Goal: Task Accomplishment & Management: Manage account settings

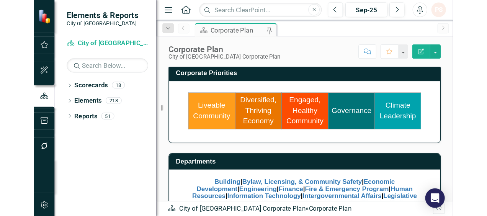
scroll to position [157, 0]
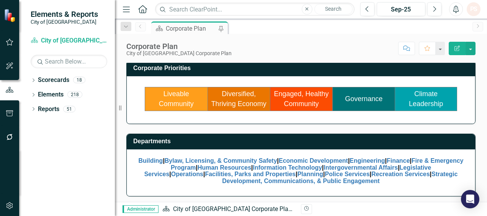
click at [299, 101] on link "Engaged, Healthy Community" at bounding box center [301, 99] width 55 height 18
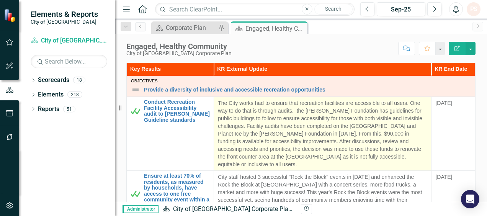
click at [407, 150] on p "The City works had to ensure that recreation facilities are accessible to all u…" at bounding box center [322, 133] width 209 height 69
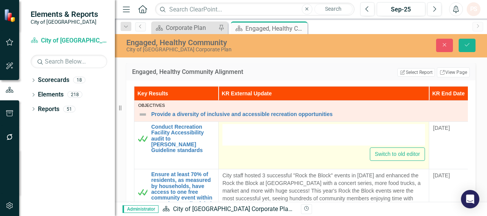
type textarea "<p>The City works had to ensure that recreation facilities are accessible to al…"
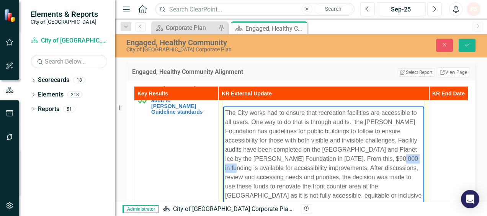
drag, startPoint x: 393, startPoint y: 156, endPoint x: 421, endPoint y: 158, distance: 27.2
click at [421, 158] on p "The City works had to ensure that recreation facilities are accessible to all u…" at bounding box center [323, 158] width 197 height 101
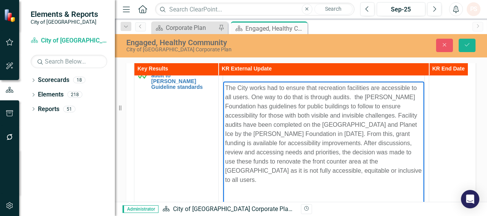
scroll to position [260, 0]
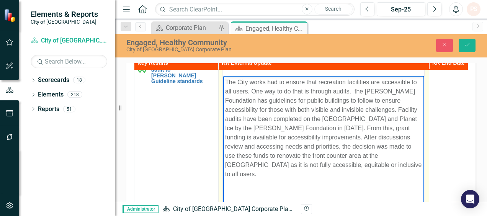
click at [361, 138] on p "The City works had to ensure that recreation facilities are accessible to all u…" at bounding box center [323, 127] width 197 height 101
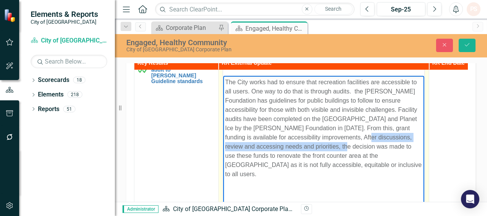
drag, startPoint x: 363, startPoint y: 136, endPoint x: 339, endPoint y: 146, distance: 25.7
click at [339, 146] on p "The City works had to ensure that recreation facilities are accessible to all u…" at bounding box center [323, 127] width 197 height 101
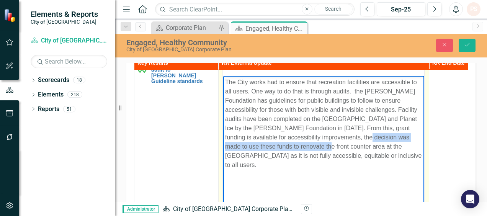
drag, startPoint x: 364, startPoint y: 136, endPoint x: 324, endPoint y: 146, distance: 40.6
click at [324, 146] on p "The City works had to ensure that recreation facilities are accessible to all u…" at bounding box center [323, 123] width 197 height 92
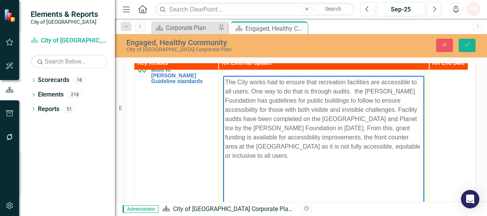
click at [329, 158] on p "The City works had to ensure that recreation facilities are accessible to all u…" at bounding box center [323, 118] width 197 height 83
drag, startPoint x: 334, startPoint y: 145, endPoint x: 310, endPoint y: 154, distance: 25.8
click at [313, 155] on p "The City works had to ensure that recreation facilities are accessible to all u…" at bounding box center [323, 118] width 197 height 83
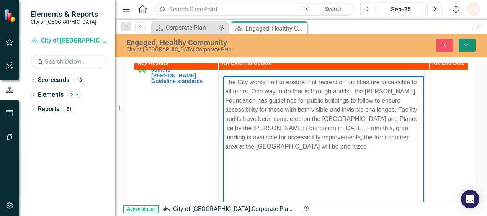
click at [466, 47] on icon "Save" at bounding box center [466, 44] width 7 height 5
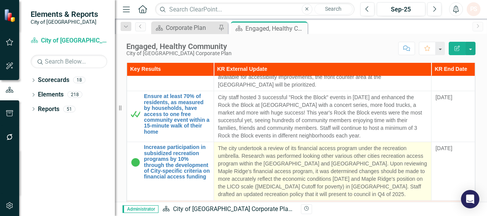
scroll to position [77, 0]
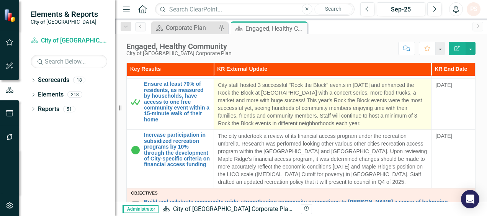
click at [321, 116] on p "City staff hosted 3 successful "Rock the Block" events in [DATE] and enhanced t…" at bounding box center [322, 104] width 209 height 46
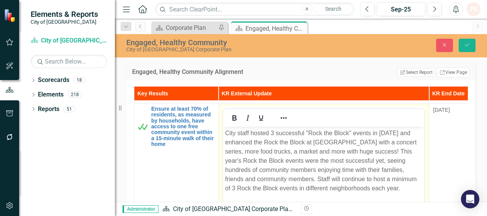
scroll to position [0, 0]
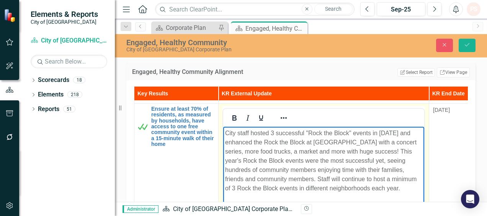
click at [318, 179] on p "City staff hosted 3 successful "Rock the Block" events in [DATE] and enhanced t…" at bounding box center [323, 160] width 197 height 64
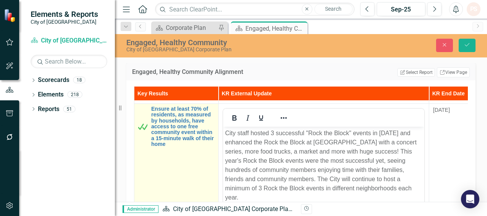
click at [186, 180] on td "Ensure at least 70% of residents, as measured by households, have access to one…" at bounding box center [176, 193] width 84 height 181
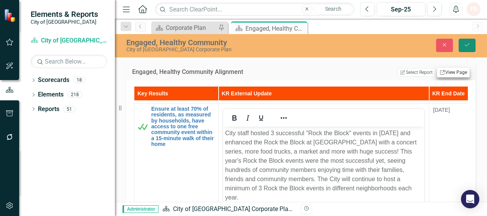
drag, startPoint x: 463, startPoint y: 47, endPoint x: 454, endPoint y: 69, distance: 24.4
click at [463, 47] on button "Save" at bounding box center [466, 45] width 17 height 13
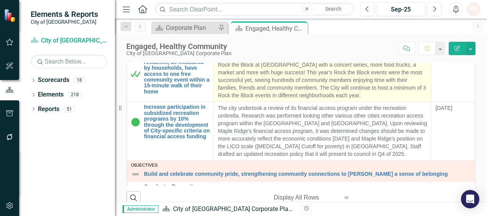
scroll to position [77, 0]
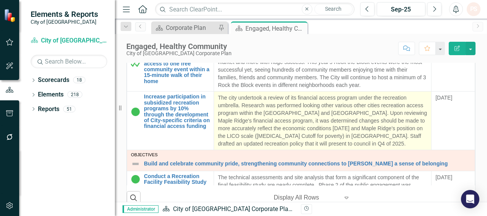
click at [254, 142] on p "The city undertook a review of its financial access program under the recreatio…" at bounding box center [322, 121] width 209 height 54
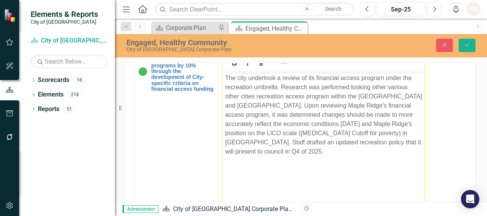
scroll to position [153, 0]
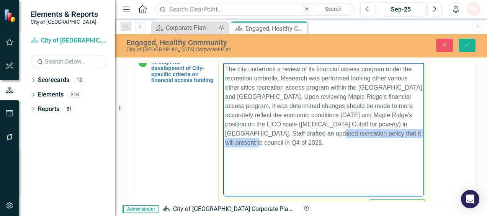
drag, startPoint x: 294, startPoint y: 134, endPoint x: 405, endPoint y: 133, distance: 111.0
click at [408, 133] on p "The city undertook a review of its financial access program under the recreatio…" at bounding box center [323, 105] width 197 height 83
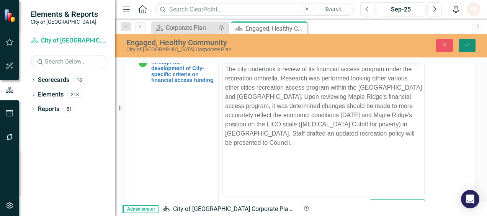
click at [466, 40] on button "Save" at bounding box center [466, 45] width 17 height 13
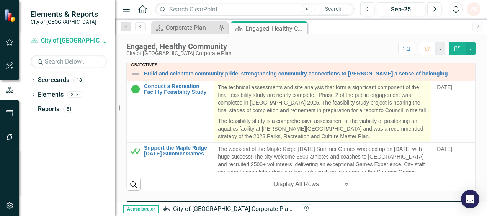
click at [258, 100] on span "The technical assessments and site analysis that form a significant component o…" at bounding box center [322, 98] width 209 height 29
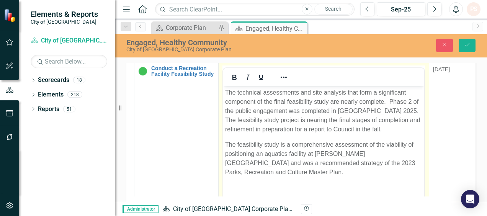
scroll to position [191, 0]
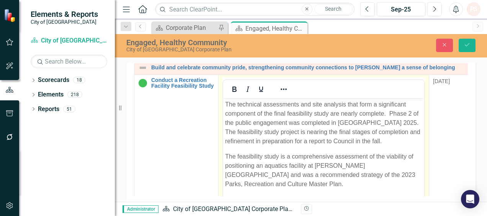
click at [351, 123] on span "The technical assessments and site analysis that form a significant component o…" at bounding box center [322, 122] width 195 height 43
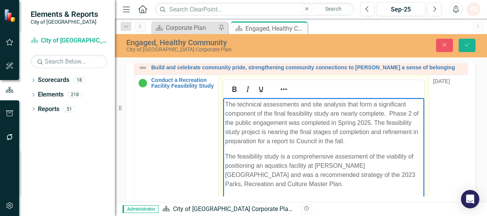
click at [335, 140] on span "The technical assessments and site analysis that form a significant component o…" at bounding box center [321, 122] width 193 height 43
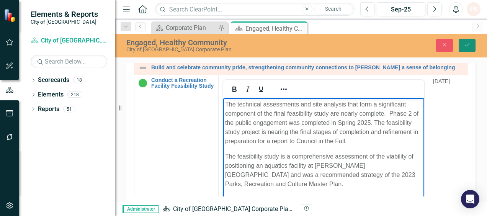
click at [468, 42] on icon "Save" at bounding box center [466, 44] width 7 height 5
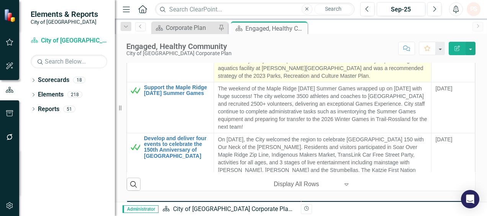
scroll to position [230, 0]
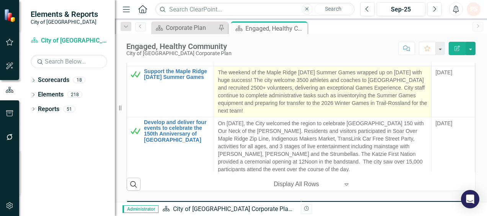
click at [314, 79] on p "The weekend of the Maple Ridge [DATE] Summer Games wrapped up on [DATE] with hu…" at bounding box center [322, 91] width 209 height 46
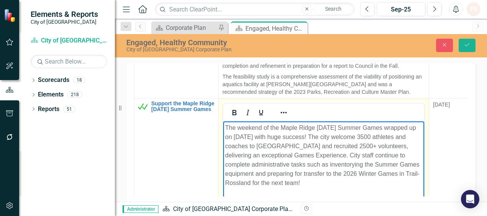
click at [372, 137] on p "The weekend of the Maple Ridge [DATE] Summer Games wrapped up on [DATE] with hu…" at bounding box center [323, 155] width 197 height 64
click at [270, 155] on p "The weekend of the Maple Ridge [DATE] Summer Games wrapped up on [DATE] with hu…" at bounding box center [323, 155] width 197 height 64
click at [289, 157] on p "The weekend of the Maple Ridge [DATE] Summer Games wrapped up on [DATE] with hu…" at bounding box center [323, 155] width 197 height 64
drag, startPoint x: 320, startPoint y: 155, endPoint x: 304, endPoint y: 182, distance: 31.4
click at [304, 182] on p "The weekend of the Maple Ridge [DATE] Summer Games wrapped up on [DATE] with hu…" at bounding box center [323, 155] width 197 height 64
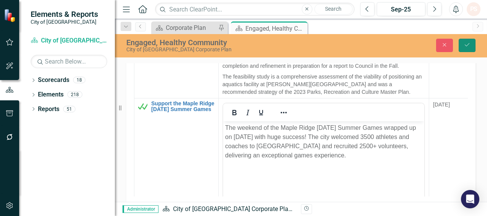
click at [468, 45] on icon "submit" at bounding box center [467, 44] width 5 height 3
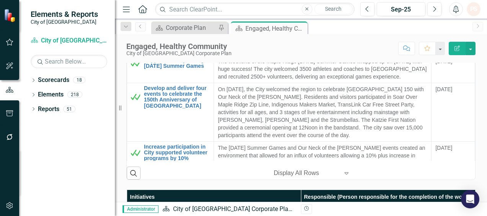
scroll to position [281, 0]
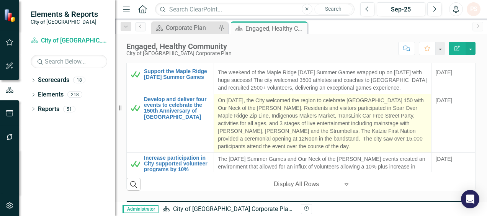
click at [264, 135] on p "On [DATE], the City welcomed the region to celebrate [GEOGRAPHIC_DATA] 150 with…" at bounding box center [322, 123] width 209 height 54
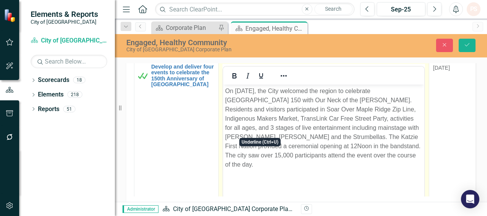
scroll to position [306, 0]
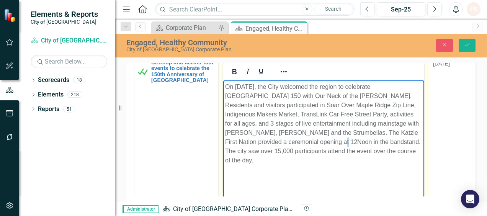
click at [282, 142] on p "On [DATE], the City welcomed the region to celebrate [GEOGRAPHIC_DATA] 150 with…" at bounding box center [323, 123] width 197 height 83
click at [288, 141] on p "On [DATE], the City welcomed the region to celebrate [GEOGRAPHIC_DATA] 150 with…" at bounding box center [323, 123] width 197 height 83
drag, startPoint x: 307, startPoint y: 141, endPoint x: 279, endPoint y: 143, distance: 28.4
click at [281, 142] on p "On [DATE], the City welcomed the region to celebrate [GEOGRAPHIC_DATA] 150 with…" at bounding box center [323, 123] width 197 height 83
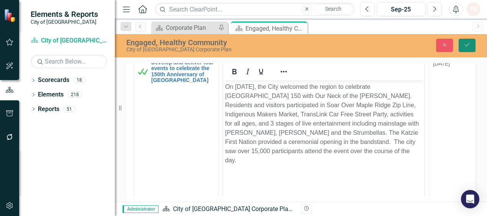
click at [466, 47] on icon "Save" at bounding box center [466, 44] width 7 height 5
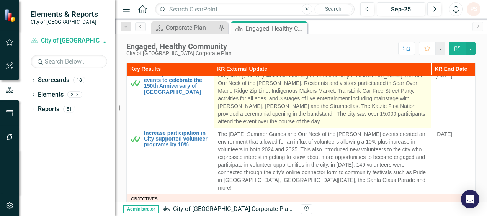
scroll to position [344, 0]
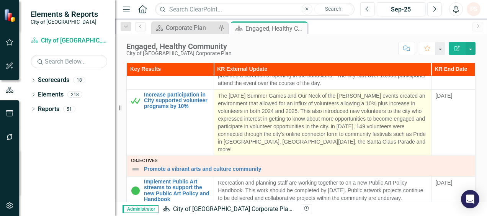
click at [366, 125] on p "The [DATE] Summer Games and Our Neck of the [PERSON_NAME] events created an env…" at bounding box center [322, 122] width 209 height 61
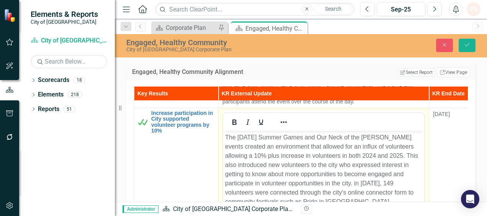
scroll to position [383, 0]
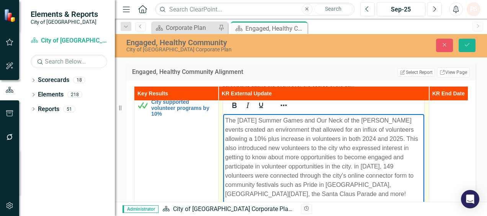
click at [284, 196] on p "The [DATE] Summer Games and Our Neck of the [PERSON_NAME] events created an env…" at bounding box center [323, 157] width 197 height 83
click at [467, 44] on icon "Save" at bounding box center [466, 44] width 7 height 5
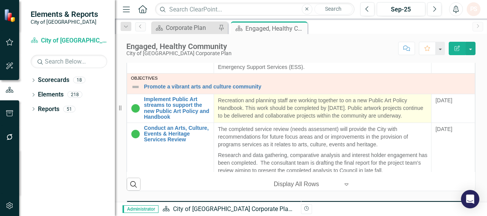
click at [252, 108] on p "Recreation and planning staff are working together to on a new Public Art Polic…" at bounding box center [322, 107] width 209 height 23
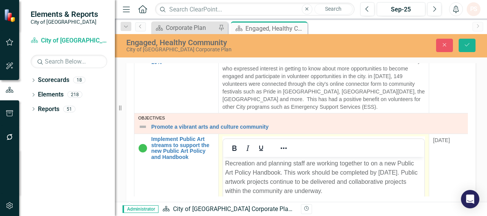
scroll to position [421, 0]
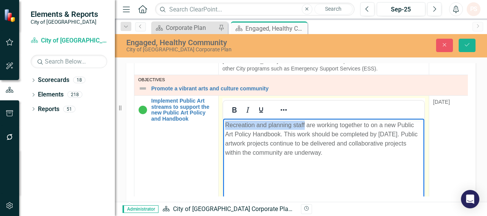
drag, startPoint x: 305, startPoint y: 124, endPoint x: 219, endPoint y: 122, distance: 85.7
click at [223, 122] on html "Recreation and planning staff are working together to on a new Public Art Polic…" at bounding box center [323, 176] width 201 height 115
click at [307, 152] on p "Staff from across departments collaborating on a new Public Art Policy Handbook…" at bounding box center [323, 139] width 197 height 37
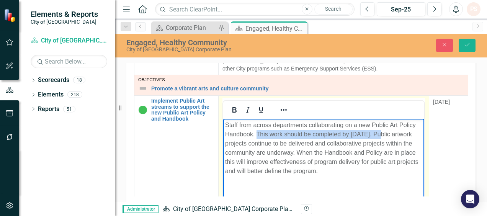
drag, startPoint x: 258, startPoint y: 134, endPoint x: 379, endPoint y: 133, distance: 121.7
click at [379, 133] on p "Staff from across departments collaborating on a new Public Art Policy Handbook…" at bounding box center [323, 148] width 197 height 55
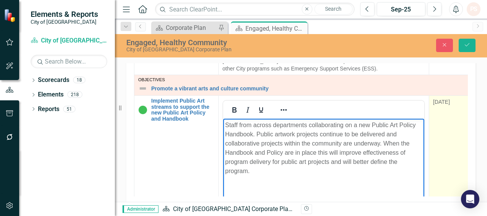
click at [443, 99] on span "[DATE]" at bounding box center [441, 102] width 17 height 6
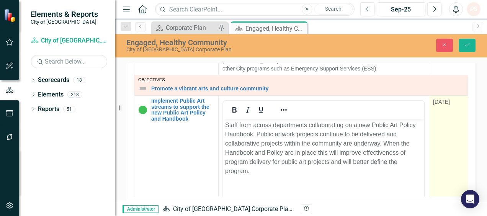
click at [443, 99] on span "[DATE]" at bounding box center [441, 102] width 17 height 6
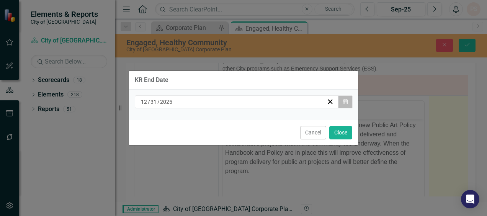
click at [347, 103] on icon "button" at bounding box center [345, 101] width 5 height 5
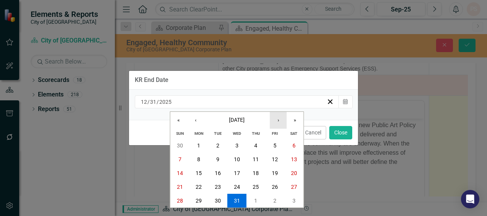
click at [281, 121] on button "›" at bounding box center [278, 120] width 17 height 17
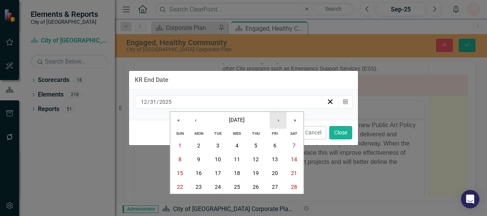
click at [281, 121] on button "›" at bounding box center [278, 120] width 17 height 17
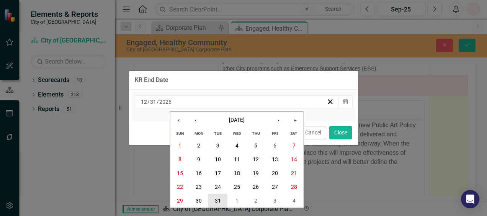
click at [215, 201] on abbr "31" at bounding box center [218, 200] width 6 height 6
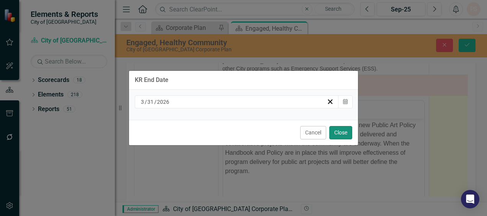
drag, startPoint x: 338, startPoint y: 132, endPoint x: 124, endPoint y: 30, distance: 237.2
click at [338, 132] on button "Close" at bounding box center [340, 132] width 23 height 13
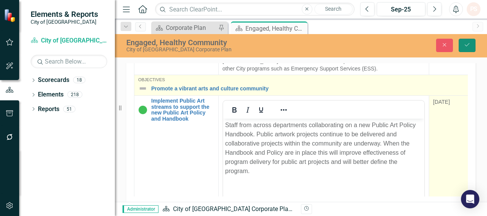
drag, startPoint x: 465, startPoint y: 45, endPoint x: 450, endPoint y: 67, distance: 26.4
click at [465, 45] on icon "Save" at bounding box center [466, 44] width 7 height 5
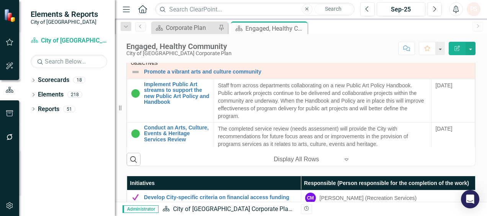
scroll to position [383, 0]
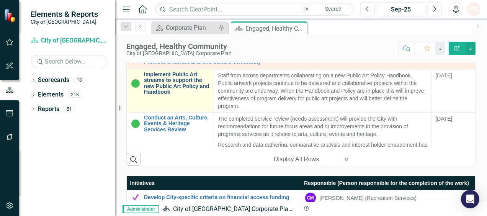
click at [176, 77] on link "Implement Public Art streams to support the new Public Art Policy and Handbook" at bounding box center [177, 84] width 66 height 24
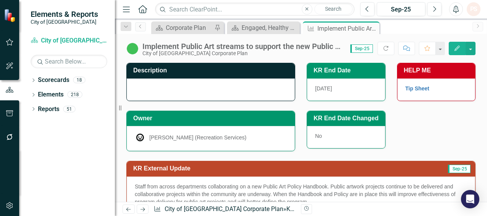
click at [315, 135] on span "No" at bounding box center [318, 136] width 7 height 6
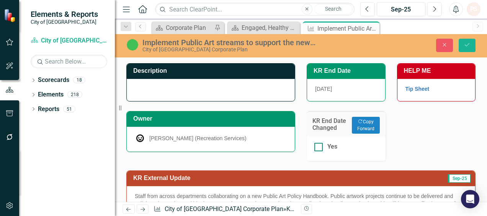
drag, startPoint x: 317, startPoint y: 147, endPoint x: 322, endPoint y: 147, distance: 5.0
click at [317, 146] on div at bounding box center [318, 147] width 8 height 8
click at [317, 146] on input "Yes" at bounding box center [316, 145] width 5 height 5
checkbox input "true"
click at [467, 44] on icon "Save" at bounding box center [466, 44] width 7 height 5
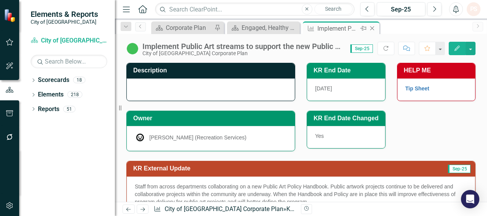
click at [373, 28] on icon "Close" at bounding box center [372, 28] width 8 height 6
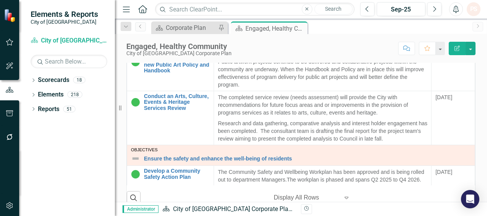
scroll to position [459, 0]
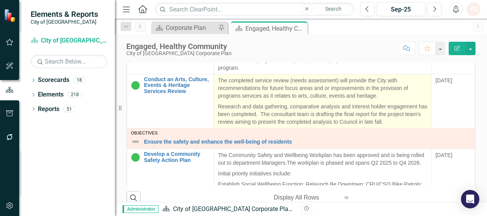
click at [289, 77] on p "The completed service review (needs assessment) will provide the City with reco…" at bounding box center [322, 89] width 209 height 24
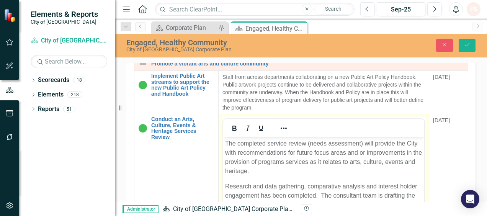
scroll to position [0, 0]
click at [309, 143] on p "The completed service review (needs assessment) will provide the City with reco…" at bounding box center [323, 157] width 197 height 37
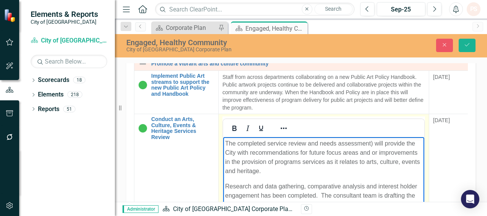
drag, startPoint x: 372, startPoint y: 143, endPoint x: 383, endPoint y: 138, distance: 12.0
click at [372, 143] on p "The completed service review and needs assessment) will provide the City with r…" at bounding box center [323, 157] width 197 height 37
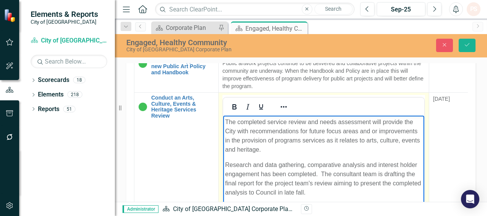
scroll to position [497, 0]
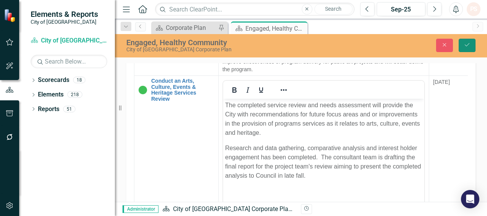
click at [464, 46] on icon "Save" at bounding box center [466, 44] width 7 height 5
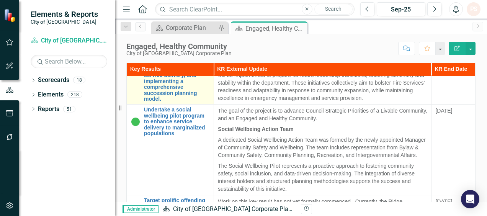
scroll to position [918, 0]
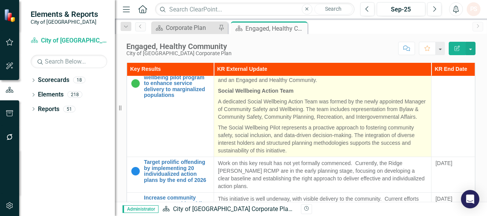
click at [268, 85] on p "The goal of the project is to advance Council Strategic Priorities of a Livable…" at bounding box center [322, 76] width 209 height 17
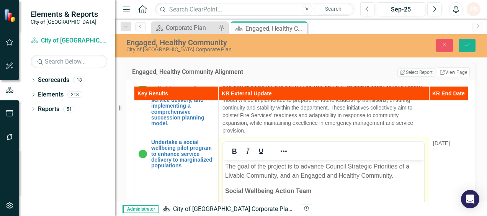
scroll to position [0, 0]
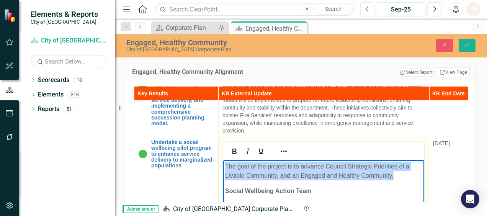
drag, startPoint x: 398, startPoint y: 176, endPoint x: 218, endPoint y: 164, distance: 180.7
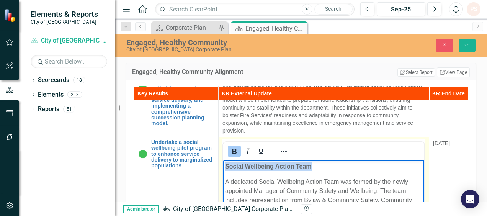
drag, startPoint x: 317, startPoint y: 165, endPoint x: 224, endPoint y: 166, distance: 93.0
click at [224, 166] on body "Social Wellbeing Action Team A dedicated Social Wellbeing Action Team was forme…" at bounding box center [323, 217] width 201 height 115
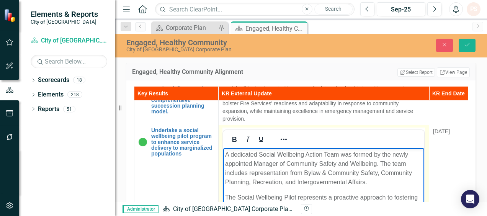
scroll to position [918, 0]
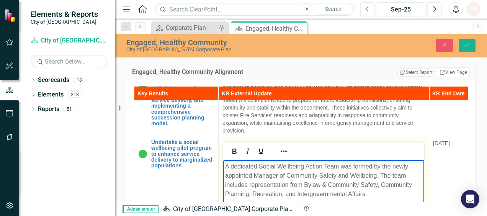
click at [224, 165] on body "A dedicated Social Wellbeing Action Team was formed by the newly appointed Mana…" at bounding box center [323, 217] width 201 height 115
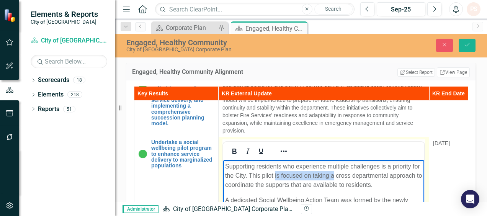
drag, startPoint x: 275, startPoint y: 174, endPoint x: 333, endPoint y: 174, distance: 58.2
click at [334, 174] on p "Supporting residents who experience multiple challenges is a priority for the C…" at bounding box center [323, 175] width 197 height 28
click at [342, 174] on p "Supporting residents who experience multiple challenges is a priority for the C…" at bounding box center [323, 175] width 197 height 28
click at [385, 174] on p "Supporting residents who experience multiple challenges is a priority for the C…" at bounding box center [323, 175] width 197 height 28
click at [395, 174] on p "Supporting residents who experience multiple challenges is a priority for the C…" at bounding box center [323, 175] width 197 height 28
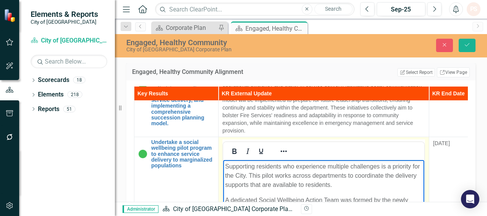
click at [226, 185] on p "Supporting residents who experience multiple challenges is a priority for the C…" at bounding box center [323, 175] width 197 height 28
drag, startPoint x: 311, startPoint y: 184, endPoint x: 317, endPoint y: 184, distance: 5.4
click at [312, 185] on p "Supporting residents who experience multiple challenges is a priority for the C…" at bounding box center [323, 175] width 197 height 28
click at [336, 184] on p "Supporting residents who experience multiple challenges is a priority for the C…" at bounding box center [323, 175] width 197 height 28
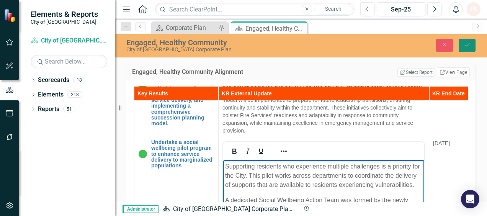
drag, startPoint x: 470, startPoint y: 46, endPoint x: 448, endPoint y: 90, distance: 50.0
click at [470, 46] on button "Save" at bounding box center [466, 45] width 17 height 13
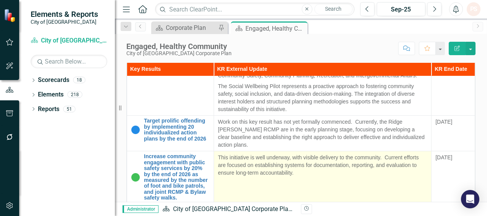
scroll to position [995, 0]
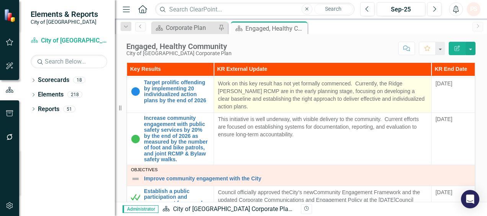
click at [242, 110] on p "Work on this key result has not yet formally commenced. Currently, the Ridge [P…" at bounding box center [322, 95] width 209 height 31
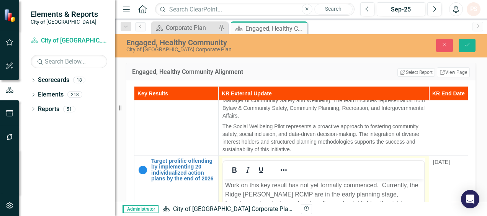
scroll to position [0, 0]
click at [352, 213] on p "Work on this key result has not yet formally commenced. Currently, the Ridge [P…" at bounding box center [323, 198] width 197 height 37
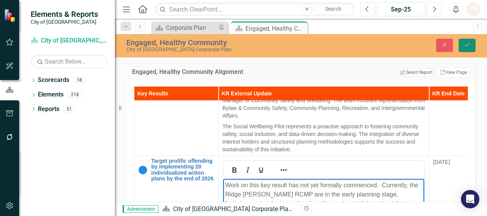
click at [465, 41] on button "Save" at bounding box center [466, 45] width 17 height 13
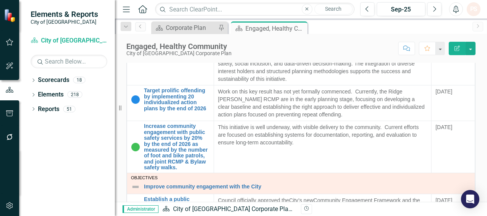
scroll to position [995, 0]
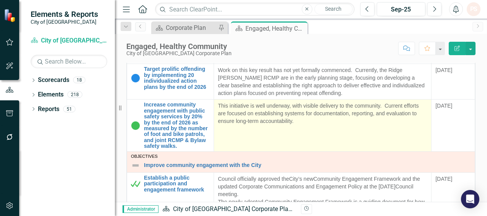
click at [247, 125] on p "This initiative is well underway, with visible delivery to the community. Curre…" at bounding box center [322, 113] width 209 height 23
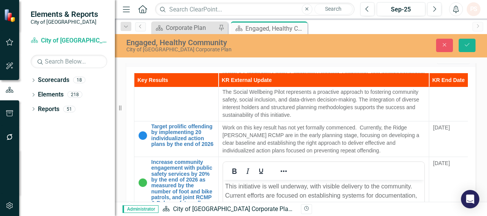
scroll to position [1033, 0]
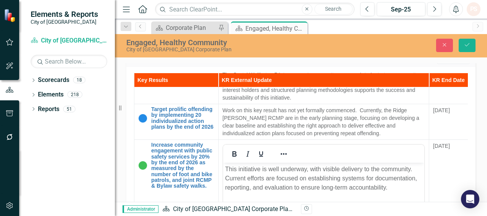
click at [310, 168] on p "This initiative is well underway, with visible delivery to the community. Curre…" at bounding box center [323, 178] width 197 height 28
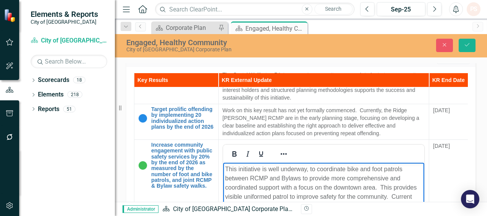
click at [391, 215] on body "This initiative is well underway, to coordinate bike and foot patrols between R…" at bounding box center [323, 219] width 201 height 115
click at [465, 44] on icon "Save" at bounding box center [466, 44] width 7 height 5
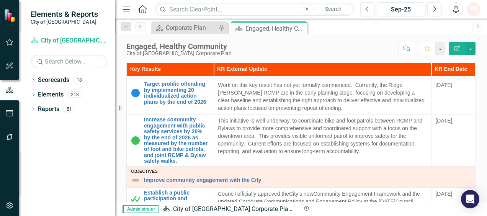
scroll to position [995, 0]
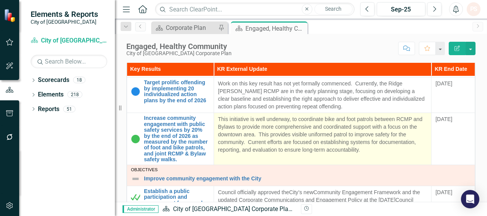
click at [285, 153] on p "This initiative is well underway, to coordinate bike and foot patrols between R…" at bounding box center [322, 134] width 209 height 38
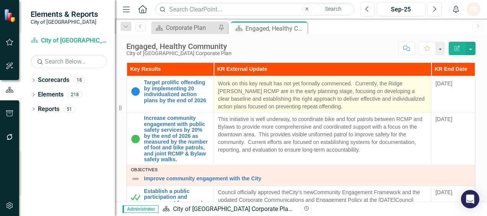
click at [285, 152] on p "This initiative is well underway, to coordinate bike and foot patrols between R…" at bounding box center [322, 134] width 209 height 38
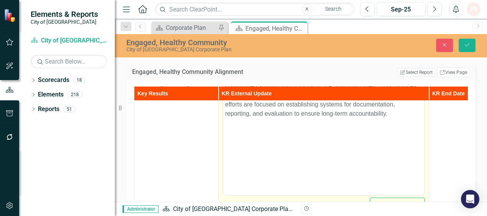
scroll to position [1071, 0]
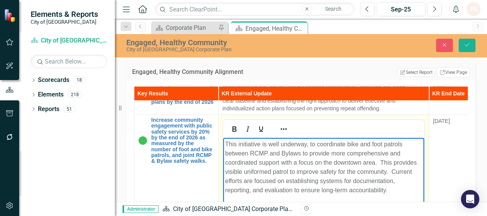
click at [318, 172] on p "This initiative is well underway, to coordinate bike and foot patrols between R…" at bounding box center [323, 166] width 197 height 55
drag, startPoint x: 385, startPoint y: 170, endPoint x: 251, endPoint y: 181, distance: 134.3
click at [253, 180] on p "This initiative is well underway, to coordinate bike and foot patrols between R…" at bounding box center [323, 171] width 197 height 64
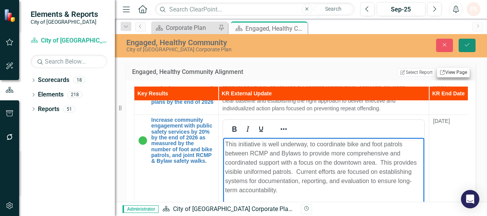
drag, startPoint x: 468, startPoint y: 46, endPoint x: 452, endPoint y: 67, distance: 26.5
click at [468, 46] on icon "Save" at bounding box center [466, 44] width 7 height 5
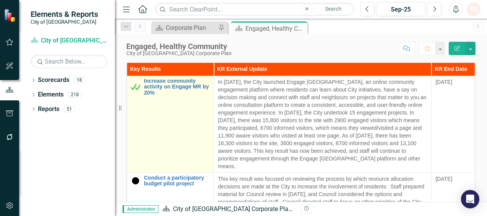
scroll to position [1263, 0]
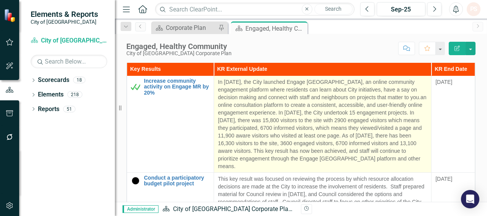
click at [237, 120] on p "In [DATE], the City launched Engage [GEOGRAPHIC_DATA], an online community enga…" at bounding box center [322, 124] width 209 height 92
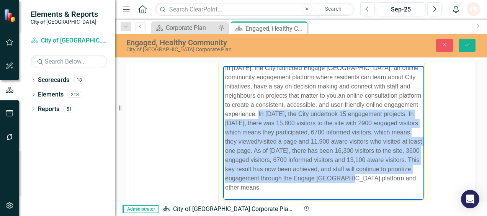
scroll to position [1339, 0]
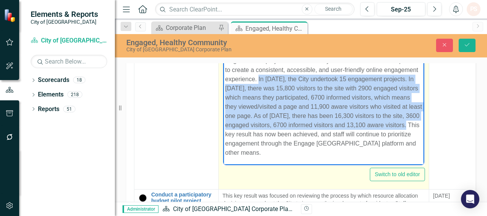
drag, startPoint x: 294, startPoint y: 83, endPoint x: 316, endPoint y: 135, distance: 56.2
click at [316, 135] on p "In [DATE], the City launched Engage [GEOGRAPHIC_DATA], an online community enga…" at bounding box center [323, 93] width 197 height 129
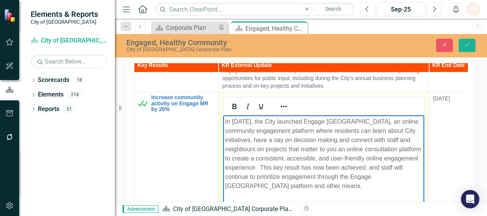
scroll to position [1262, 0]
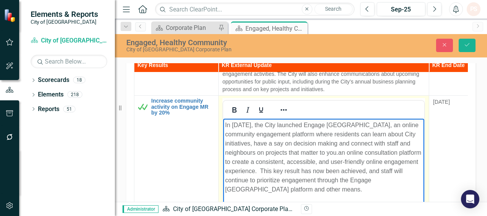
click at [336, 153] on p "In [DATE], the City launched Engage [GEOGRAPHIC_DATA], an online community enga…" at bounding box center [323, 157] width 197 height 73
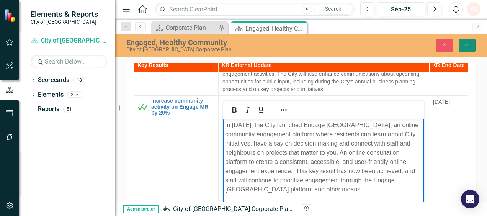
click at [461, 46] on button "Save" at bounding box center [466, 45] width 17 height 13
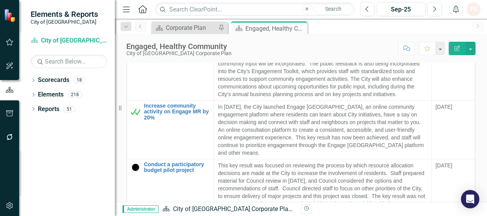
scroll to position [1224, 0]
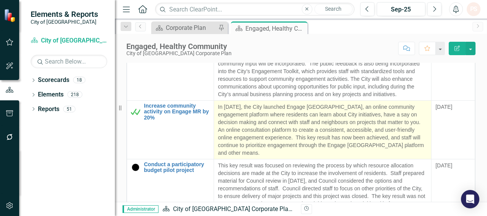
click at [287, 129] on p "In [DATE], the City launched Engage [GEOGRAPHIC_DATA], an online community enga…" at bounding box center [322, 130] width 209 height 54
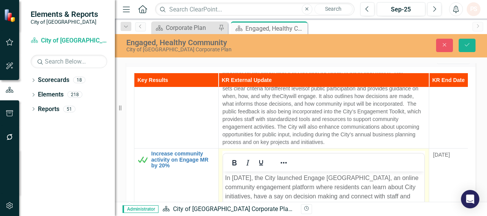
scroll to position [1263, 0]
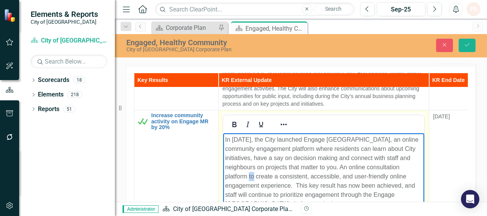
drag, startPoint x: 248, startPoint y: 176, endPoint x: 254, endPoint y: 175, distance: 5.8
click at [254, 175] on p "In [DATE], the City launched Engage [GEOGRAPHIC_DATA], an online community enga…" at bounding box center [323, 171] width 197 height 73
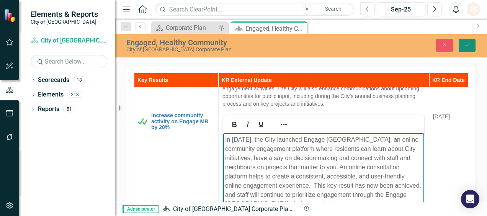
click at [463, 46] on icon "Save" at bounding box center [466, 44] width 7 height 5
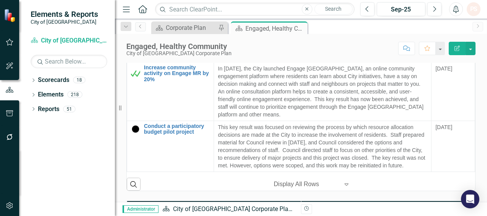
scroll to position [1229, 0]
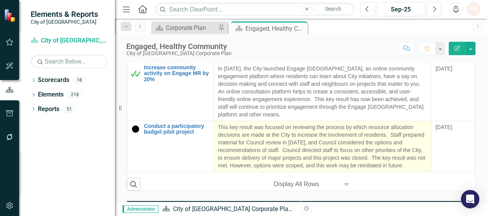
click at [282, 158] on p "This key result was focused on reviewing the process by which resource allocati…" at bounding box center [322, 146] width 209 height 46
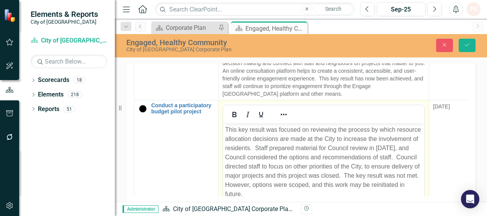
scroll to position [1306, 0]
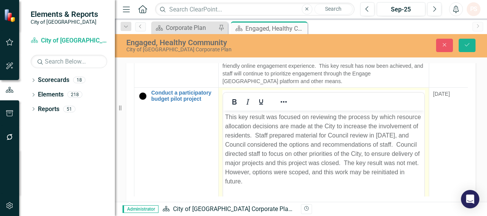
click at [342, 163] on p "This key result was focused on reviewing the process by which resource allocati…" at bounding box center [323, 148] width 197 height 73
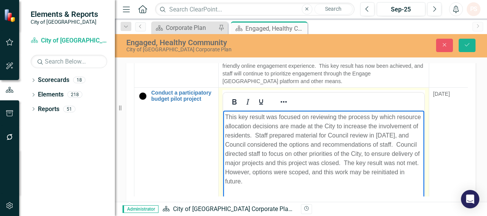
drag, startPoint x: 343, startPoint y: 163, endPoint x: 344, endPoint y: 177, distance: 13.4
click at [344, 177] on p "This key result was focused on reviewing the process by which resource allocati…" at bounding box center [323, 148] width 197 height 73
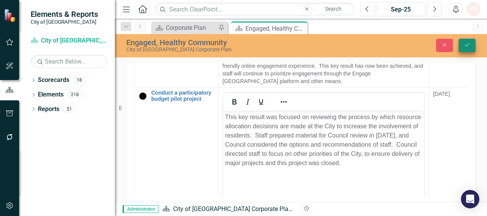
click at [464, 45] on icon "Save" at bounding box center [466, 44] width 7 height 5
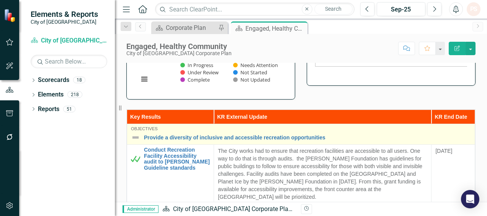
scroll to position [191, 0]
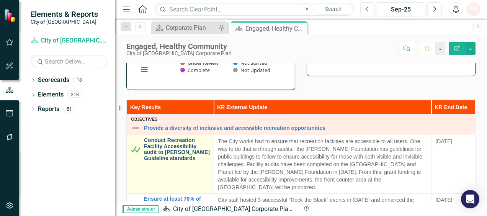
click at [184, 146] on link "Conduct Recreation Facility Accessibility audit to [PERSON_NAME] Guideline stan…" at bounding box center [177, 149] width 66 height 24
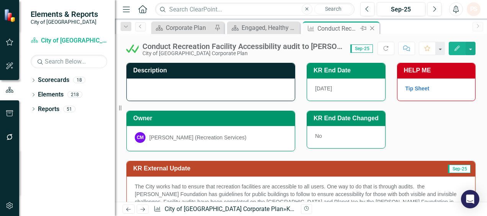
click at [373, 28] on icon "Close" at bounding box center [372, 28] width 8 height 6
